Goal: Transaction & Acquisition: Obtain resource

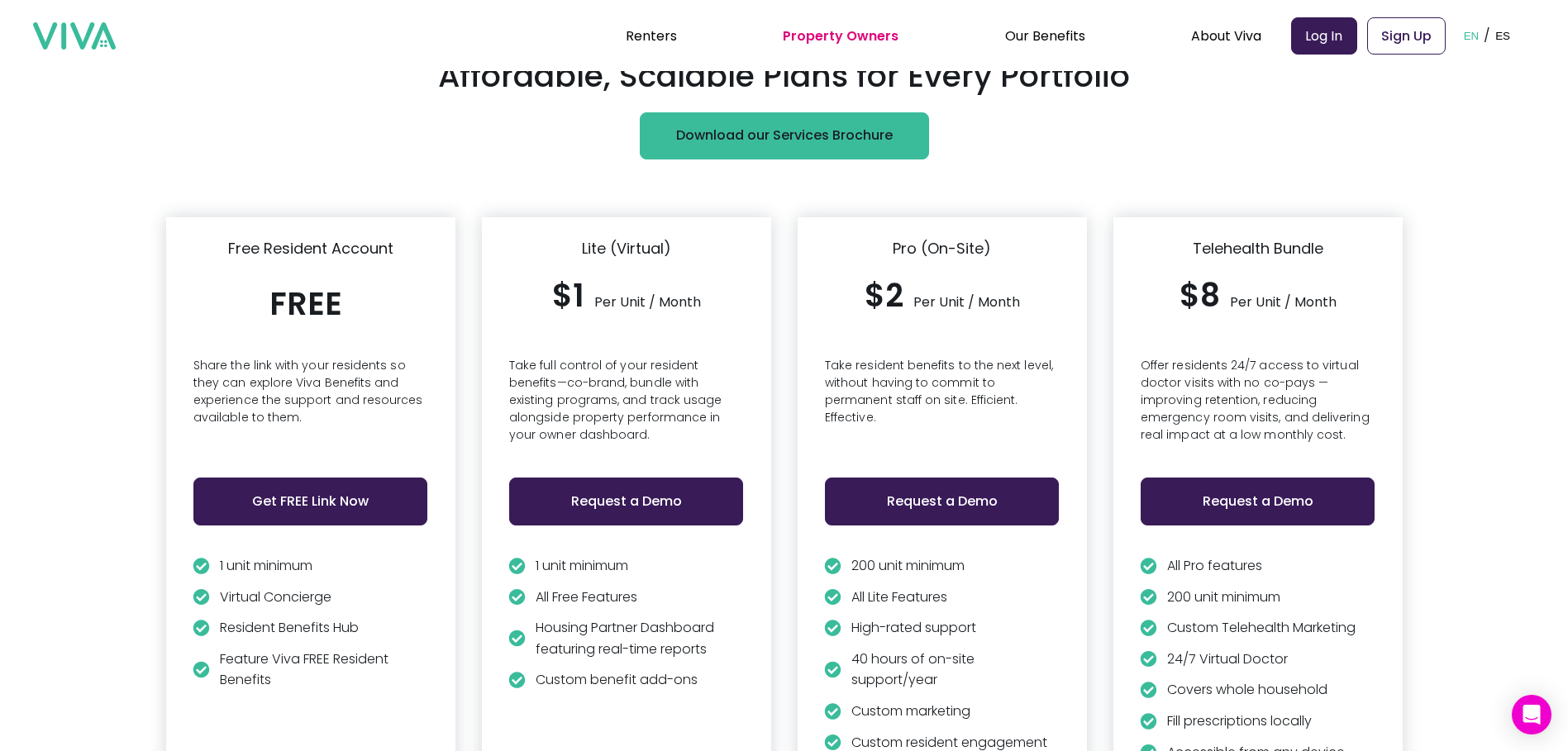
scroll to position [3904, 0]
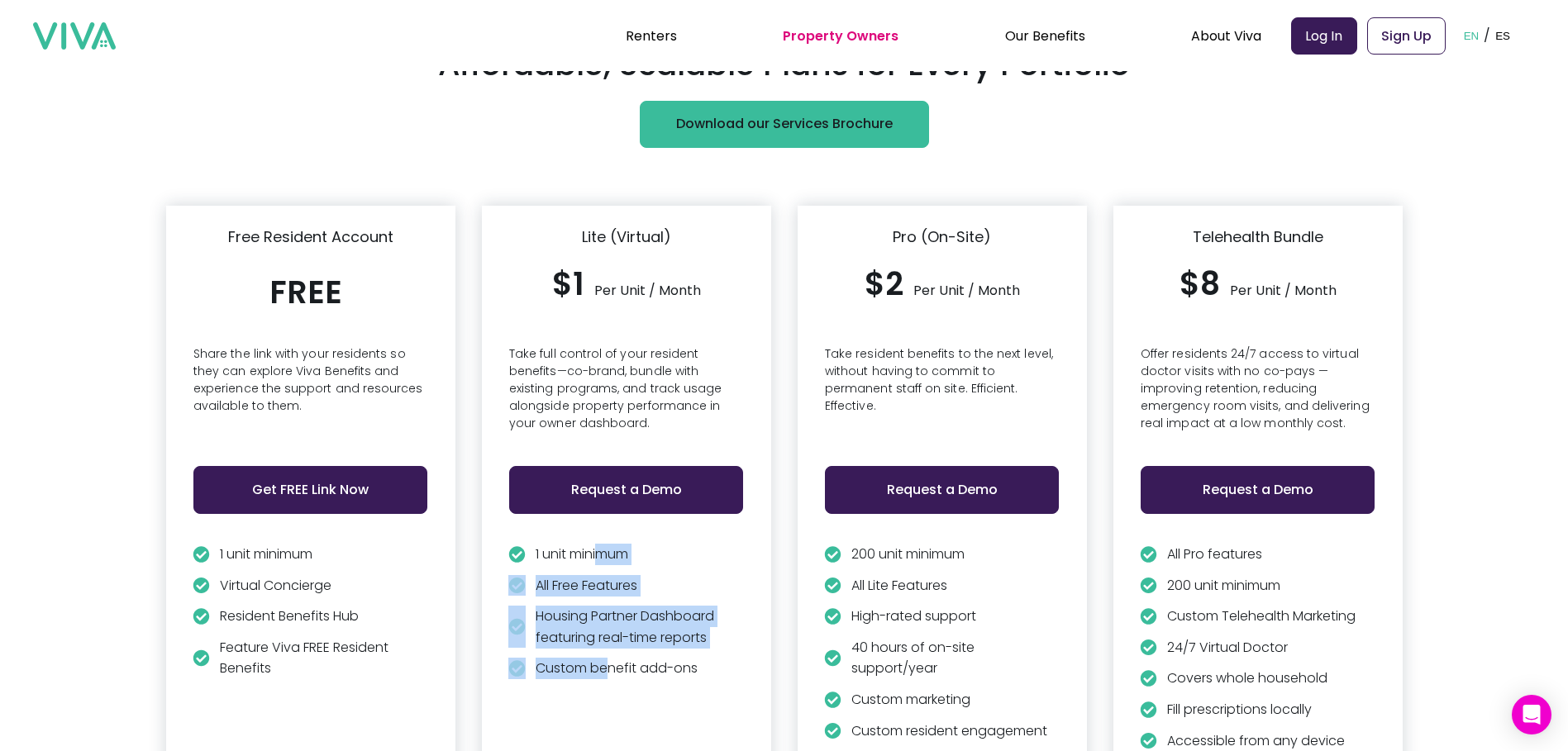
drag, startPoint x: 607, startPoint y: 546, endPoint x: 616, endPoint y: 660, distance: 114.4
click at [616, 660] on div "1 unit minimum All Free Features Housing Partner Dashboard featuring real-time …" at bounding box center [626, 616] width 236 height 146
drag, startPoint x: 616, startPoint y: 660, endPoint x: 606, endPoint y: 660, distance: 10.0
click at [606, 660] on p "Custom benefit add-ons" at bounding box center [616, 668] width 162 height 21
drag, startPoint x: 586, startPoint y: 544, endPoint x: 606, endPoint y: 645, distance: 103.0
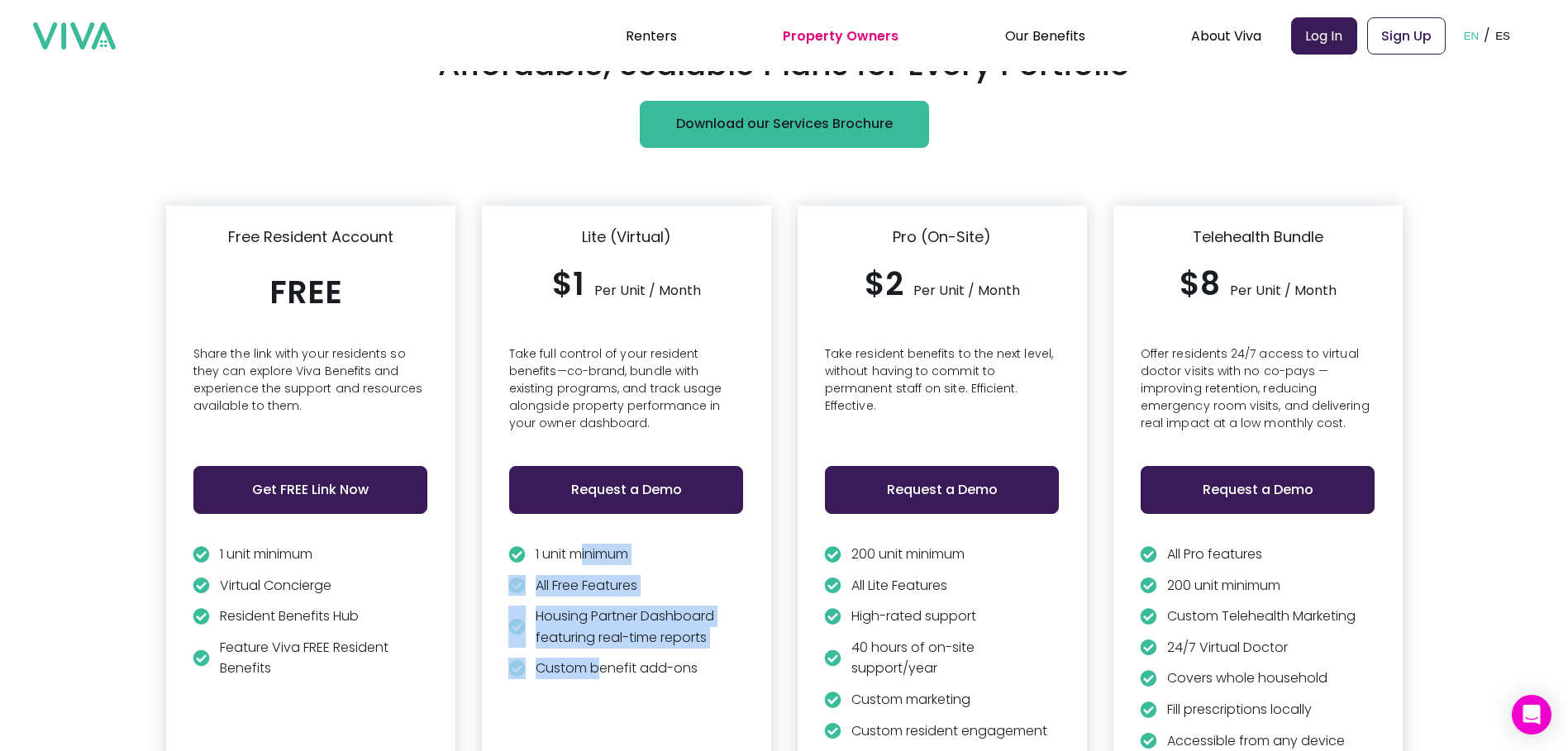
click at [606, 645] on div "1 unit minimum All Free Features Housing Partner Dashboard featuring real-time …" at bounding box center [626, 616] width 236 height 146
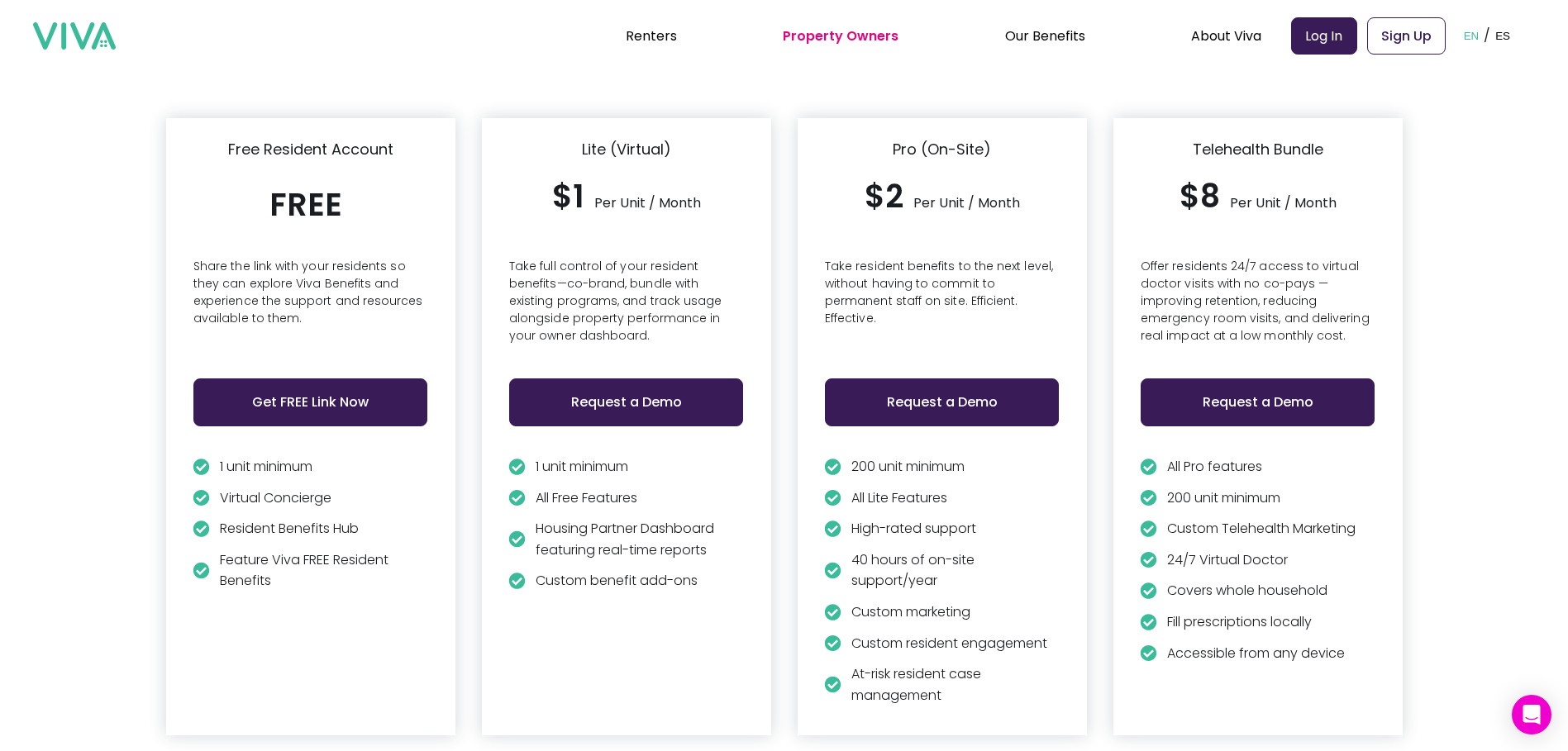
scroll to position [4069, 0]
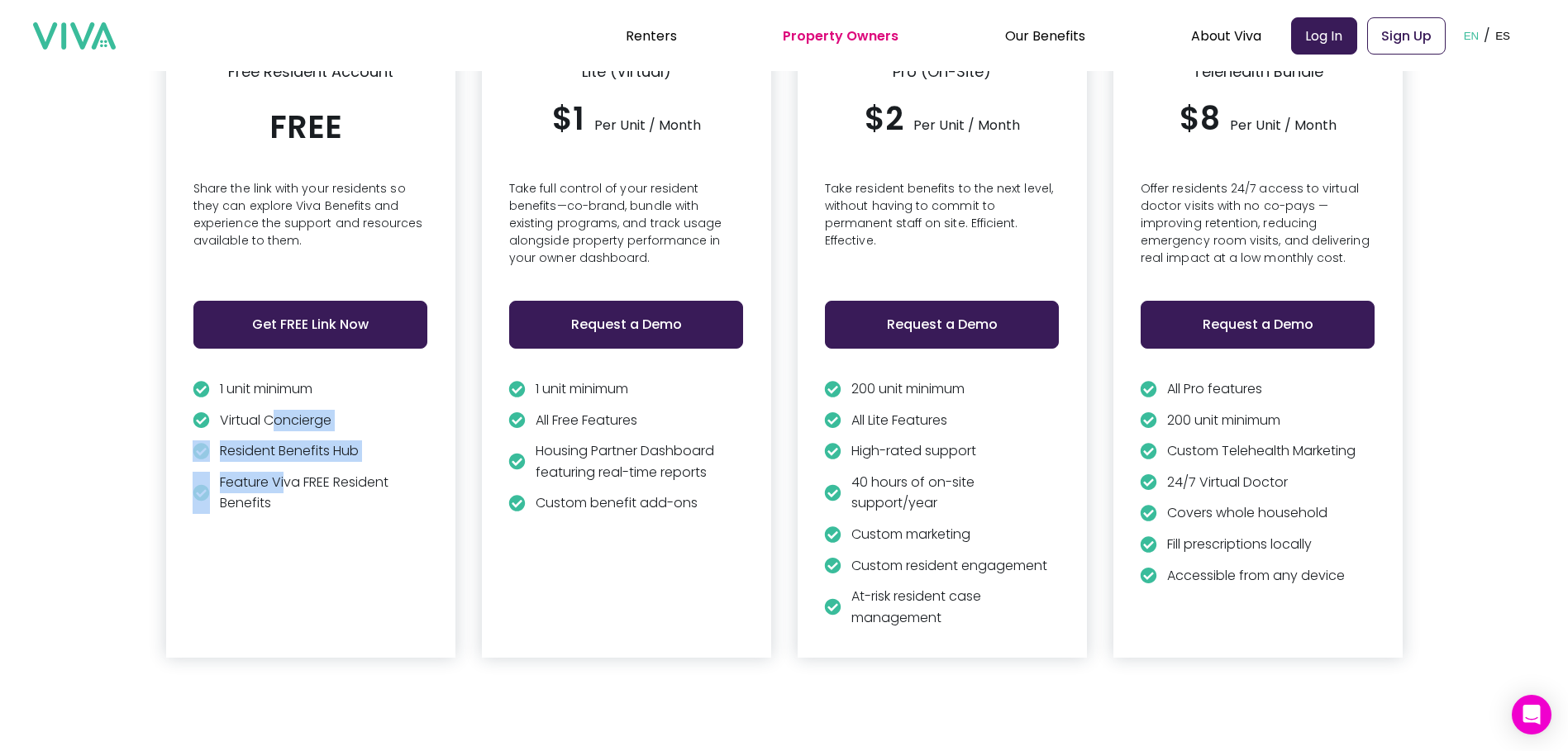
drag, startPoint x: 281, startPoint y: 416, endPoint x: 290, endPoint y: 468, distance: 52.8
click at [290, 468] on div "1 unit minimum Virtual Concierge Resident Benefits Hub Feature Viva FREE Reside…" at bounding box center [311, 451] width 236 height 146
click at [290, 471] on p "Feature Viva FREE Resident Benefits" at bounding box center [324, 492] width 209 height 42
drag, startPoint x: 249, startPoint y: 494, endPoint x: 268, endPoint y: 378, distance: 117.5
click at [268, 378] on div "1 unit minimum Virtual Concierge Resident Benefits Hub Feature Viva FREE Reside…" at bounding box center [311, 451] width 236 height 146
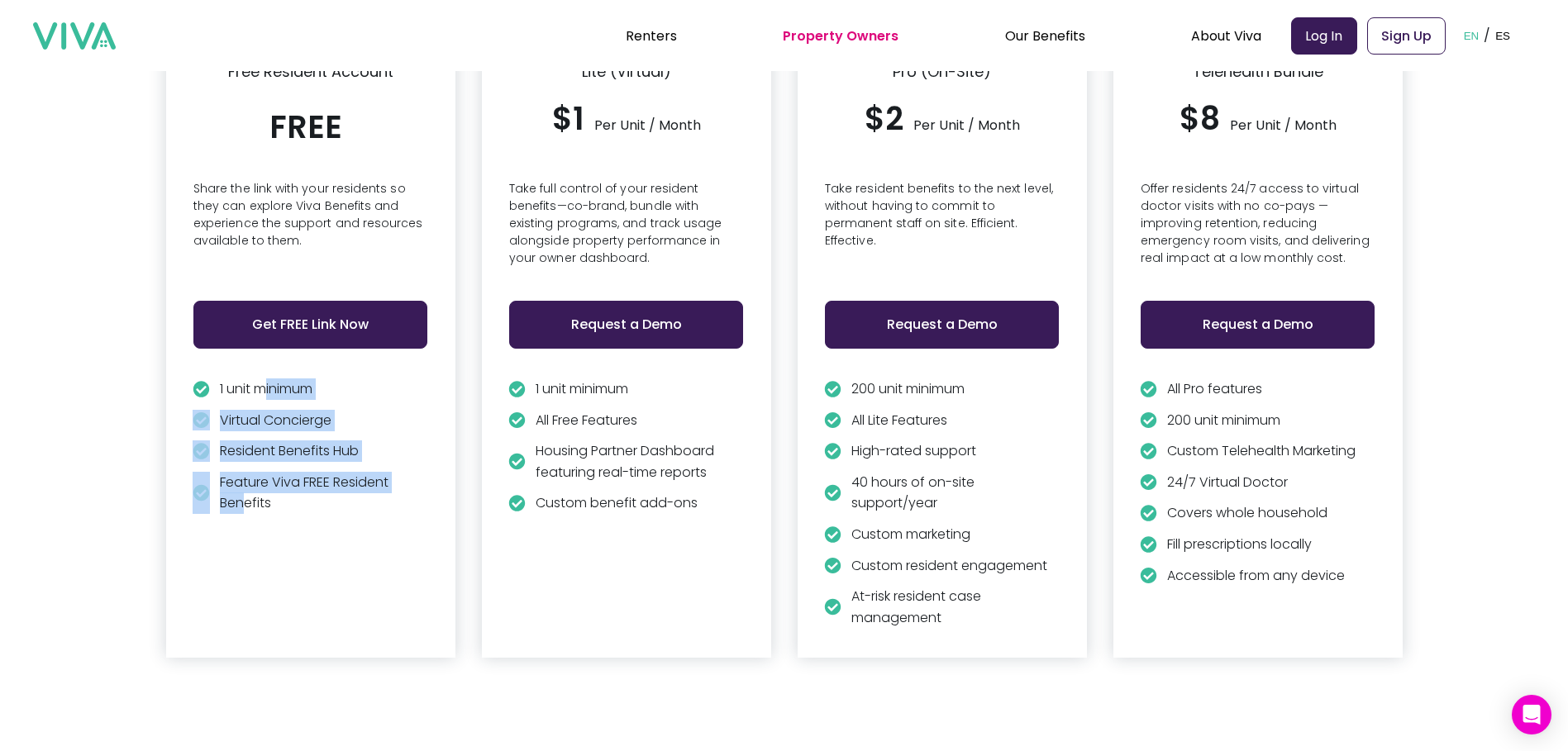
click at [268, 378] on p "1 unit minimum" at bounding box center [266, 389] width 92 height 21
drag, startPoint x: 266, startPoint y: 383, endPoint x: 280, endPoint y: 459, distance: 77.3
click at [280, 459] on div "1 unit minimum Virtual Concierge Resident Benefits Hub Feature Viva FREE Reside…" at bounding box center [311, 451] width 236 height 146
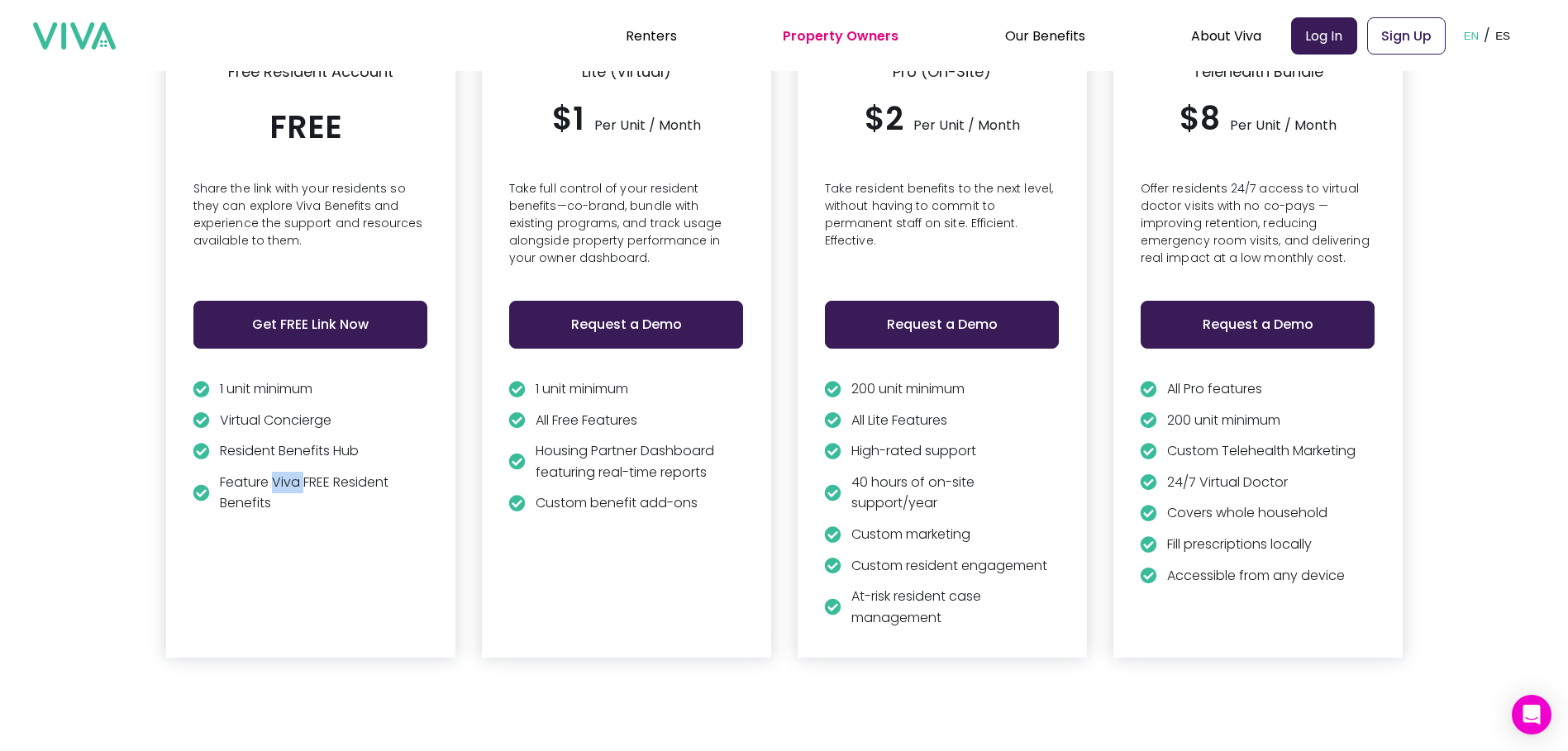
click at [280, 459] on div "1 unit minimum Virtual Concierge Resident Benefits Hub Feature Viva FREE Reside…" at bounding box center [311, 451] width 236 height 146
drag, startPoint x: 280, startPoint y: 459, endPoint x: 242, endPoint y: 483, distance: 44.9
click at [242, 483] on p "Feature Viva FREE Resident Benefits" at bounding box center [324, 492] width 209 height 42
drag, startPoint x: 249, startPoint y: 439, endPoint x: 337, endPoint y: 447, distance: 88.4
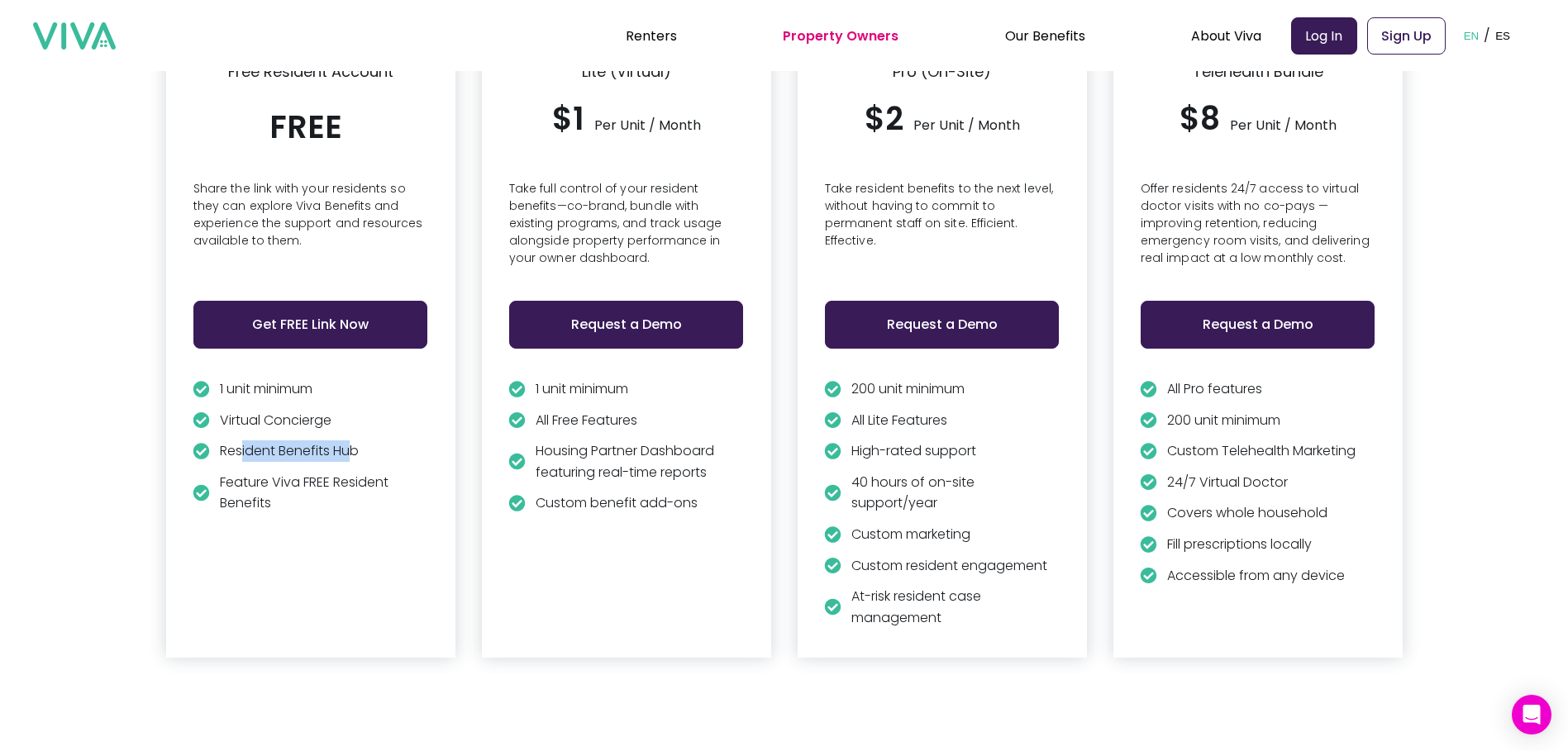
click at [337, 447] on p "Resident Benefits Hub" at bounding box center [289, 451] width 139 height 21
drag, startPoint x: 337, startPoint y: 447, endPoint x: 274, endPoint y: 446, distance: 63.0
click at [274, 446] on p "Resident Benefits Hub" at bounding box center [289, 451] width 139 height 21
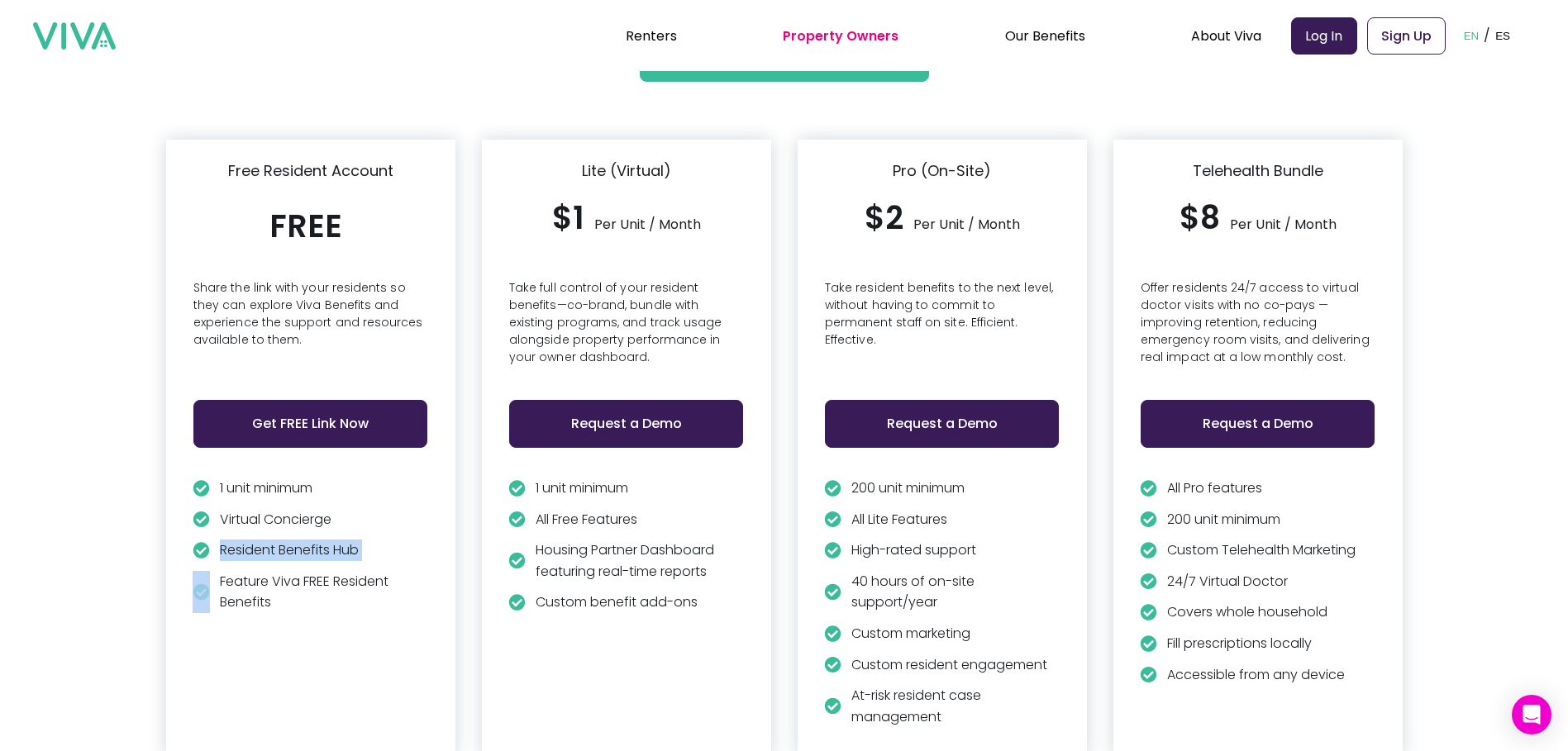
scroll to position [3822, 0]
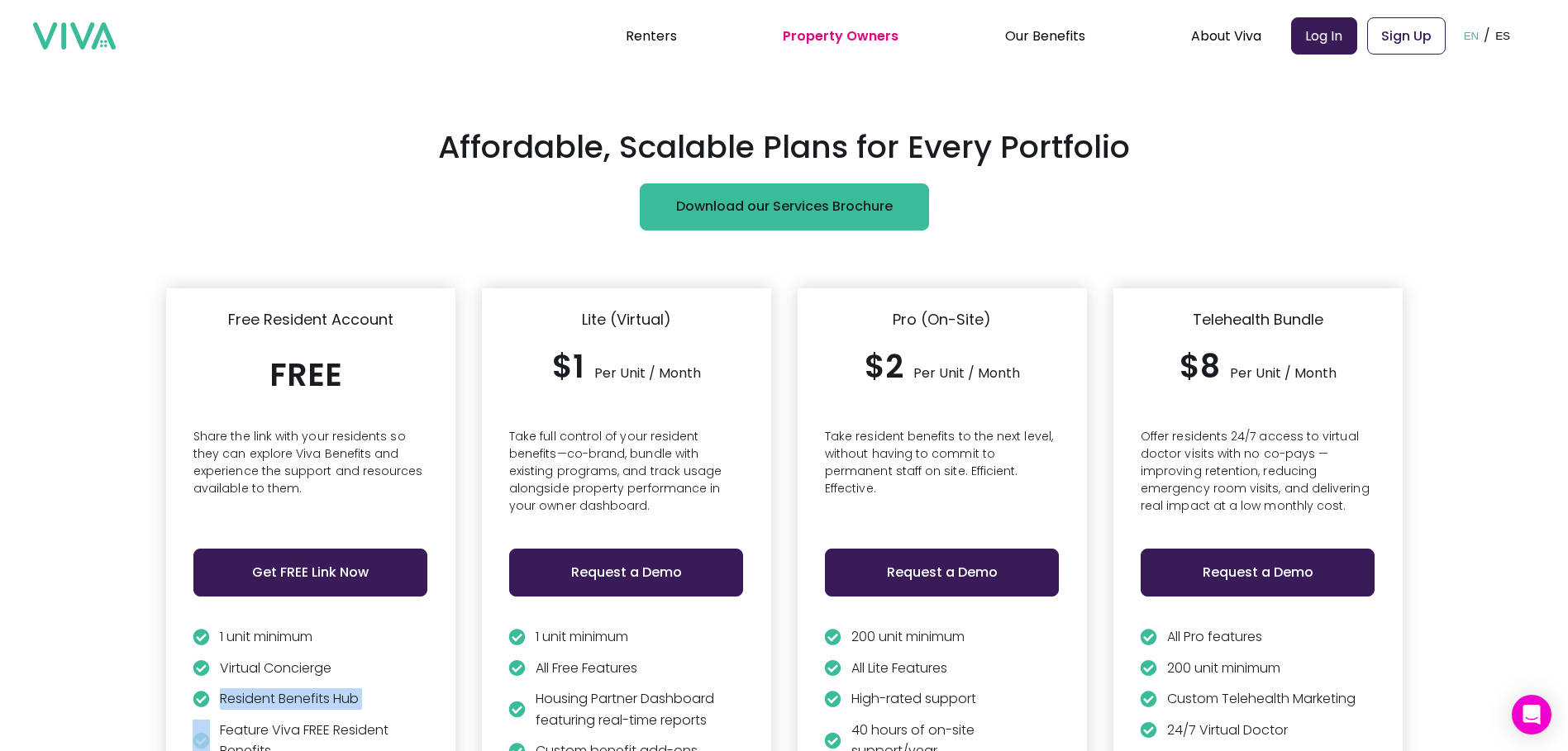
click at [895, 194] on button "Download our Services Brochure" at bounding box center [784, 208] width 289 height 48
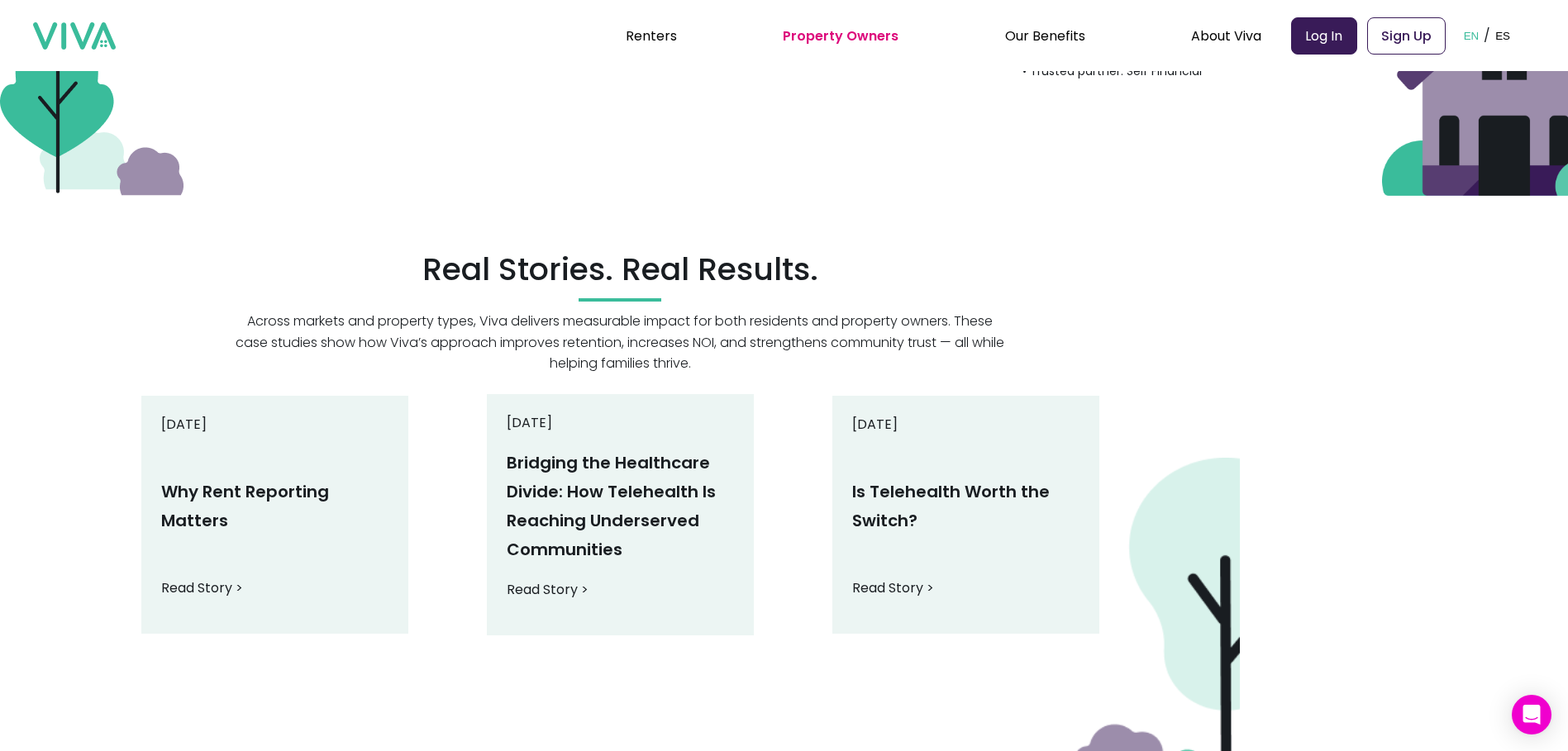
scroll to position [3025, 0]
